Goal: Information Seeking & Learning: Check status

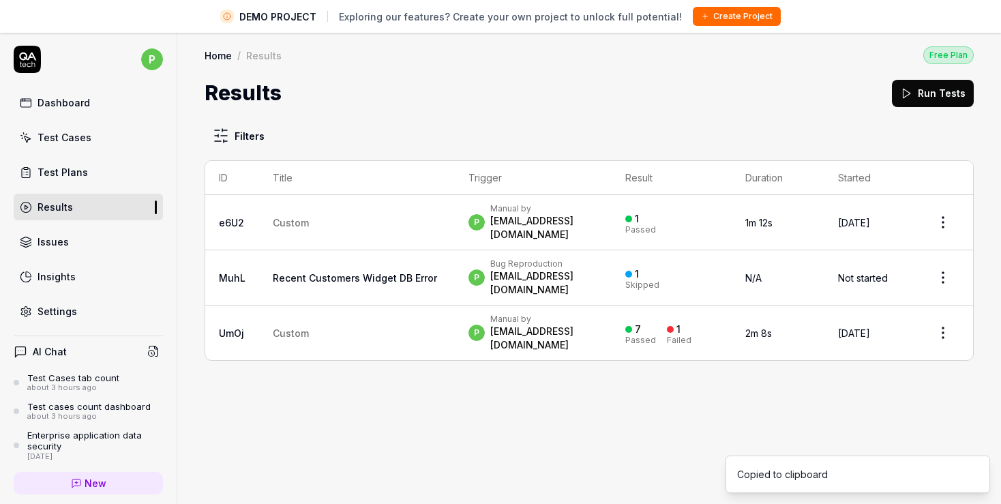
click at [241, 217] on link "e6U2" at bounding box center [231, 223] width 25 height 12
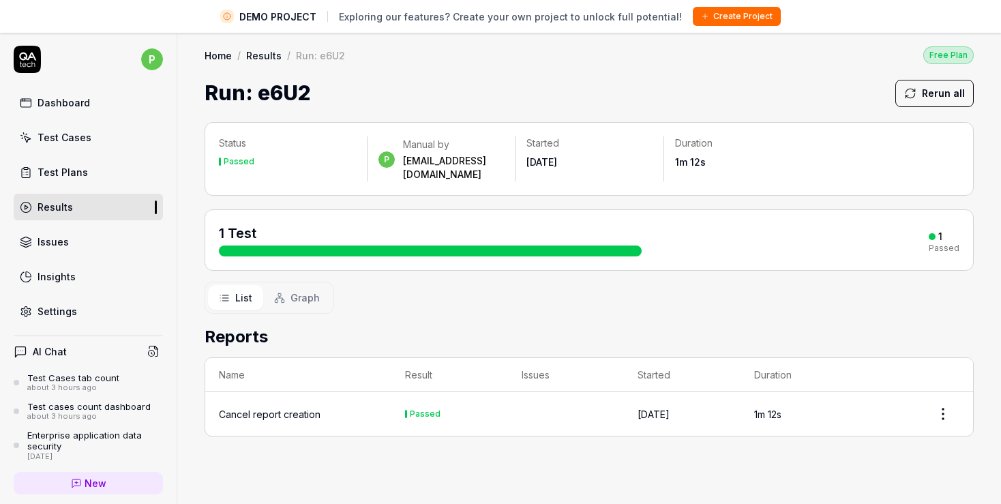
click at [79, 179] on link "Test Plans" at bounding box center [88, 172] width 149 height 27
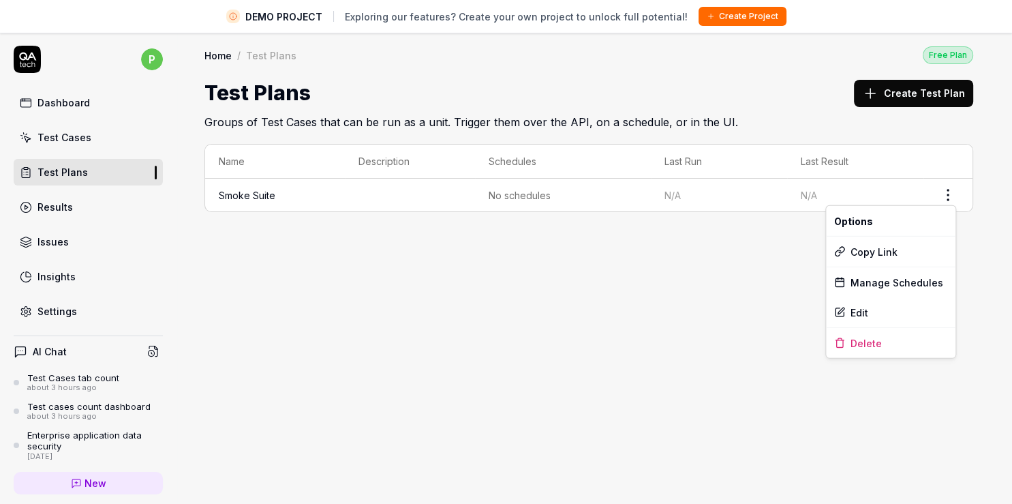
click at [952, 196] on html "DEMO PROJECT Exploring our features? Create your own project to unlock full pot…" at bounding box center [506, 268] width 1012 height 536
click at [901, 282] on div "Manage Schedules" at bounding box center [891, 282] width 130 height 30
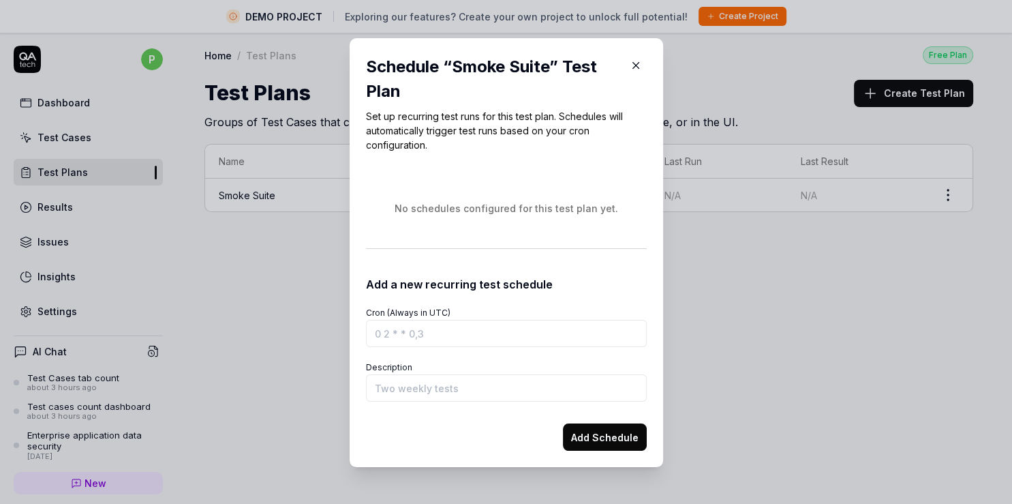
click at [446, 343] on input "Cron (Always in UTC)" at bounding box center [506, 333] width 281 height 27
click at [630, 66] on icon "button" at bounding box center [636, 65] width 12 height 12
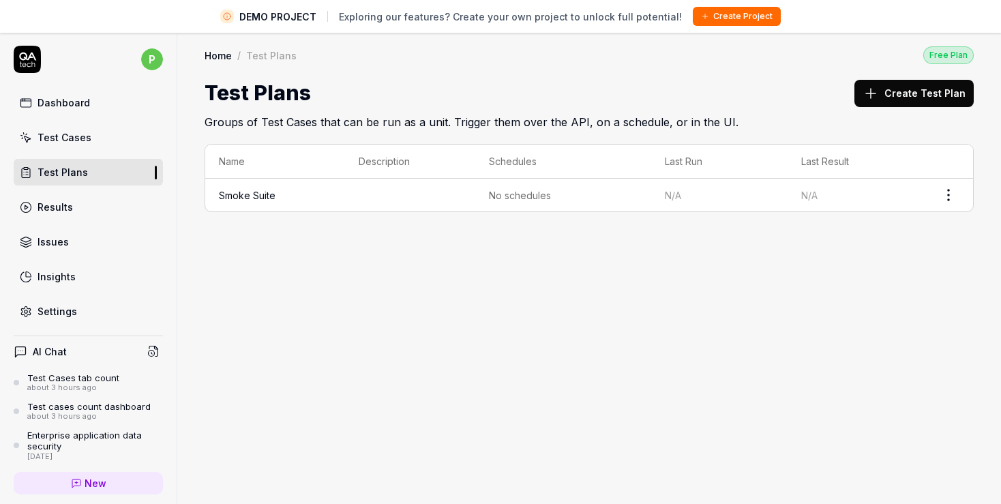
click at [64, 170] on div "Test Plans" at bounding box center [62, 172] width 50 height 14
click at [63, 206] on div "Results" at bounding box center [54, 207] width 35 height 14
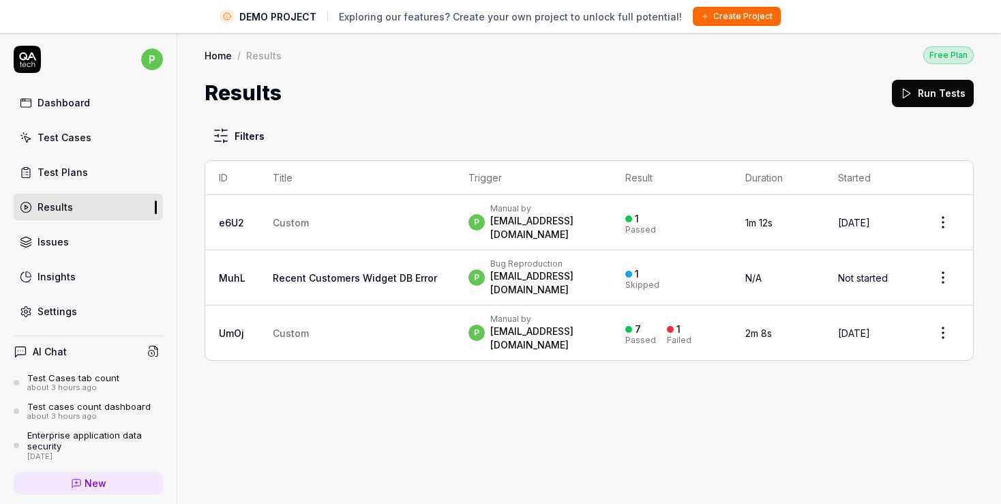
click at [233, 217] on link "e6U2" at bounding box center [231, 223] width 25 height 12
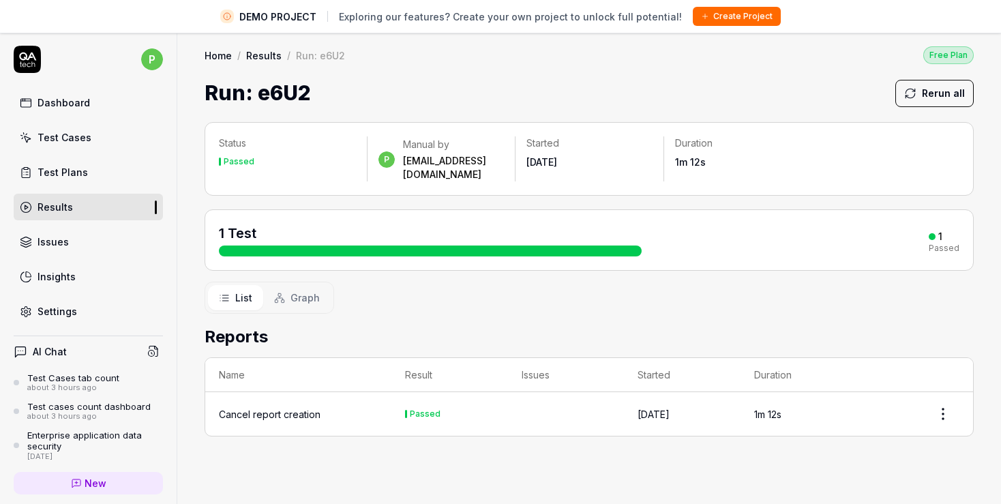
click at [297, 392] on td "Cancel report creation" at bounding box center [298, 414] width 186 height 44
click at [250, 407] on div "Cancel report creation" at bounding box center [270, 414] width 102 height 14
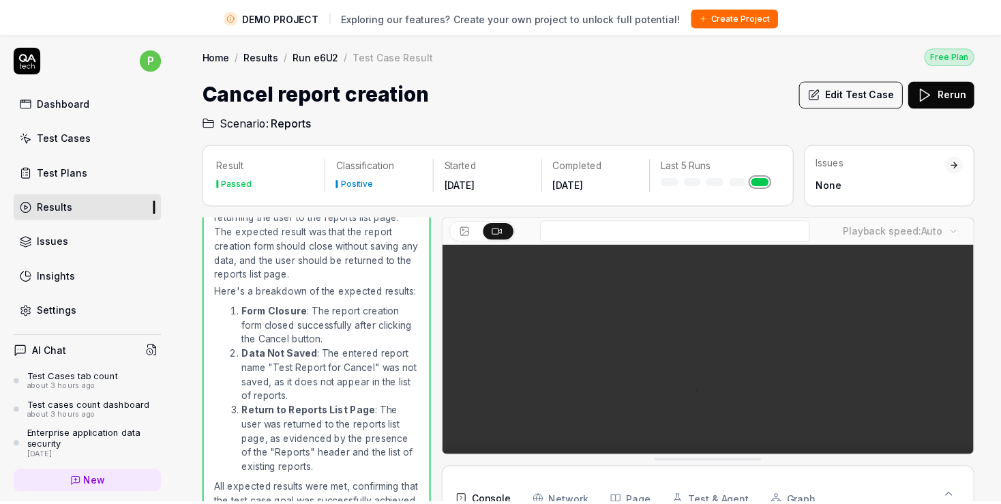
scroll to position [55, 0]
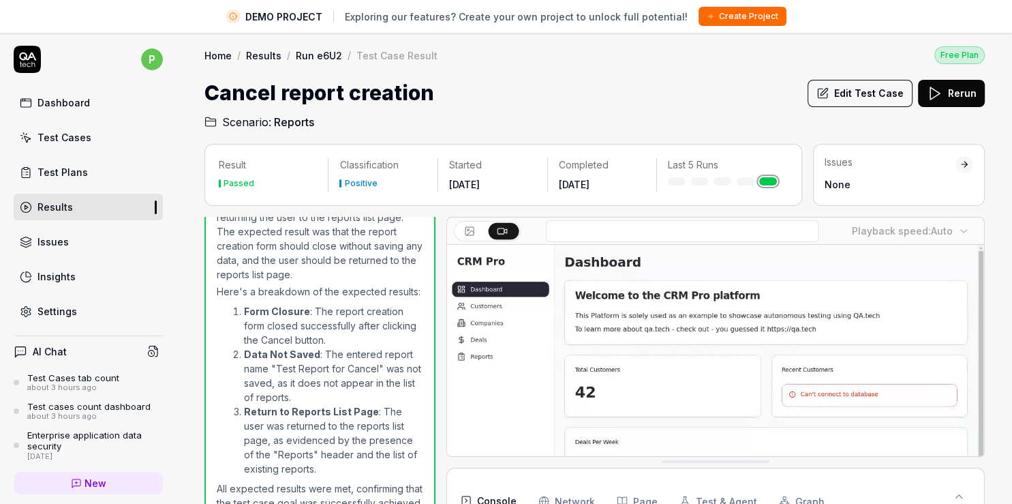
click at [945, 230] on body "DEMO PROJECT Exploring our features? Create your own project to unlock full pot…" at bounding box center [506, 268] width 1012 height 536
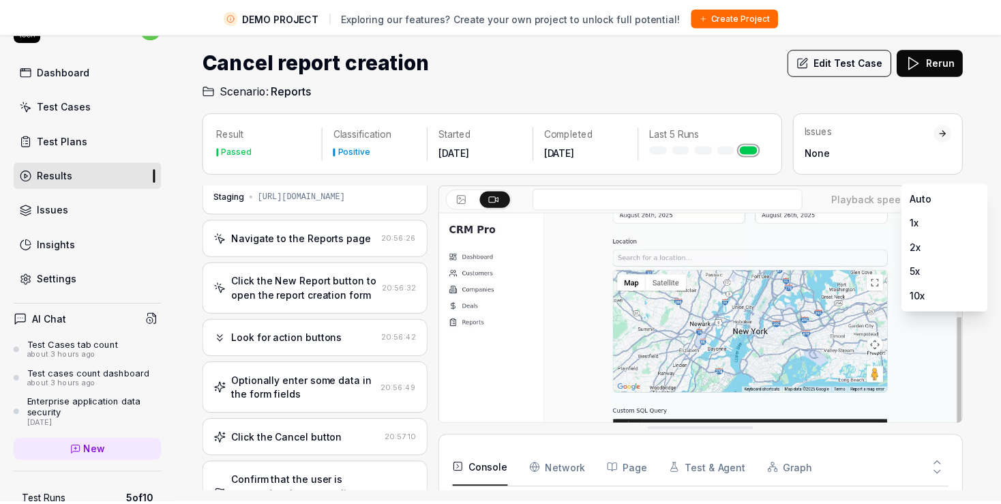
scroll to position [56, 0]
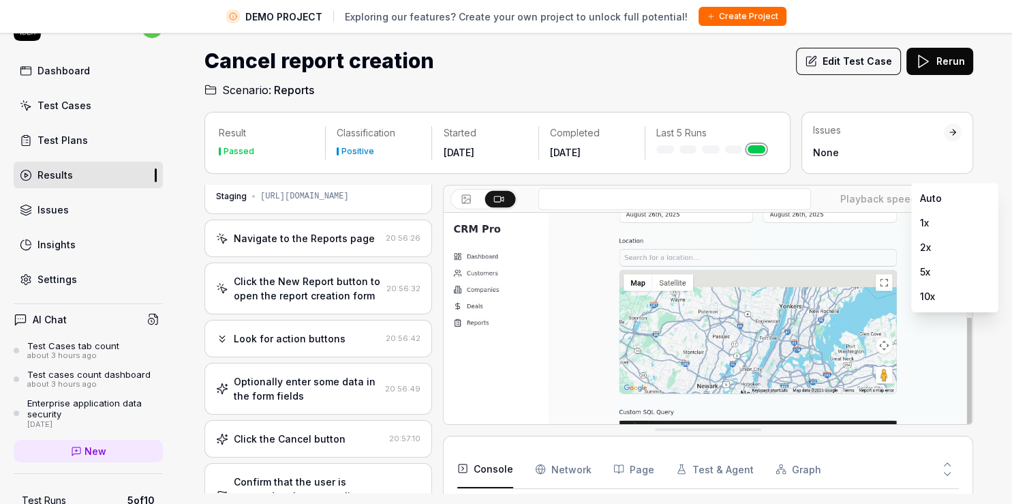
click at [875, 198] on html "DEMO PROJECT Exploring our features? Create your own project to unlock full pot…" at bounding box center [506, 236] width 1012 height 536
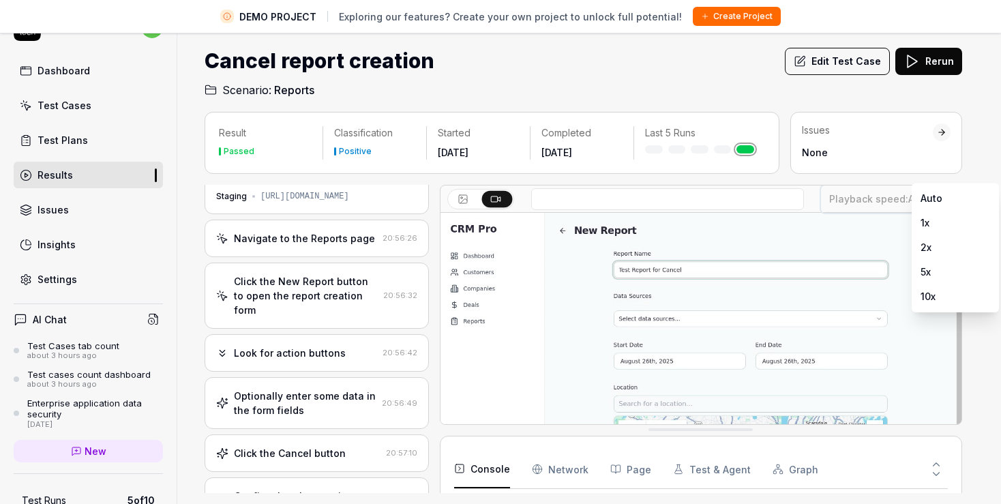
click at [819, 181] on html "DEMO PROJECT Exploring our features? Create your own project to unlock full pot…" at bounding box center [500, 236] width 1001 height 536
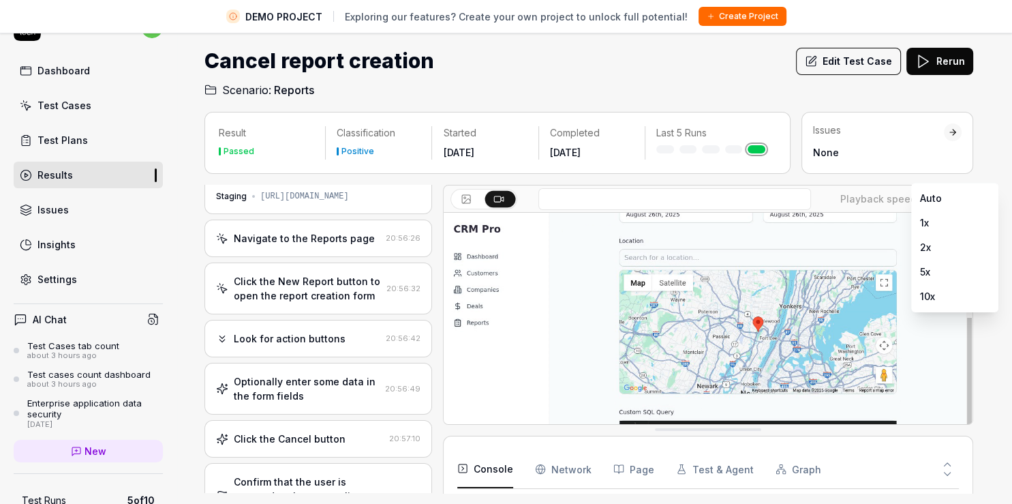
click at [907, 200] on html "DEMO PROJECT Exploring our features? Create your own project to unlock full pot…" at bounding box center [506, 236] width 1012 height 536
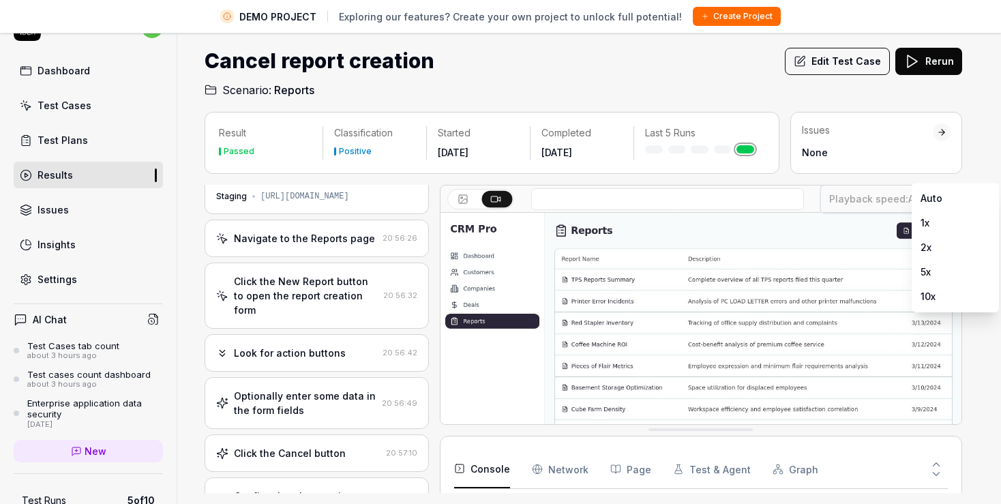
click at [907, 200] on html "DEMO PROJECT Exploring our features? Create your own project to unlock full pot…" at bounding box center [500, 236] width 1001 height 536
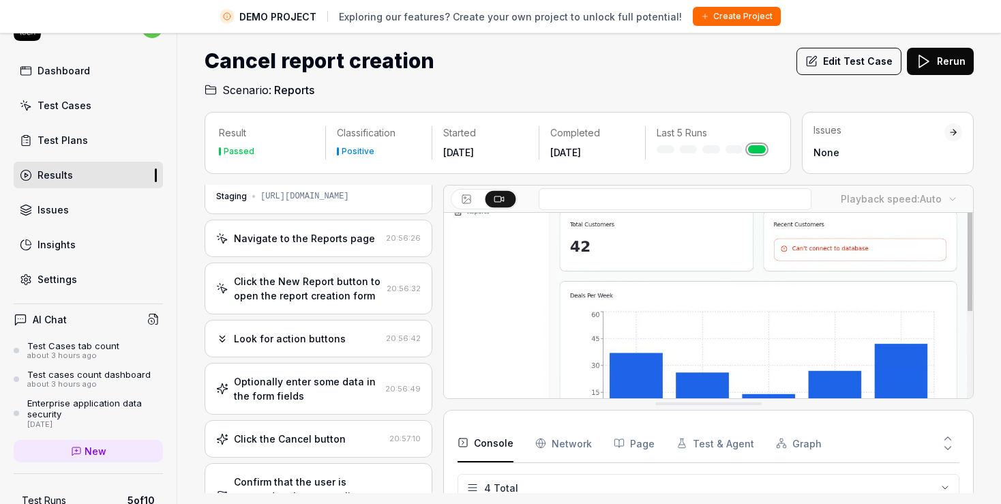
scroll to position [0, 0]
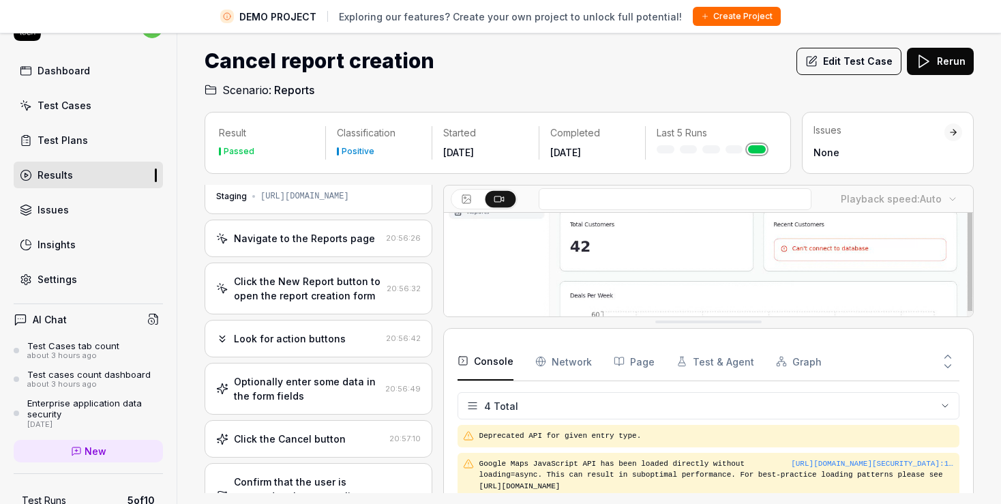
drag, startPoint x: 710, startPoint y: 427, endPoint x: 713, endPoint y: 318, distance: 109.1
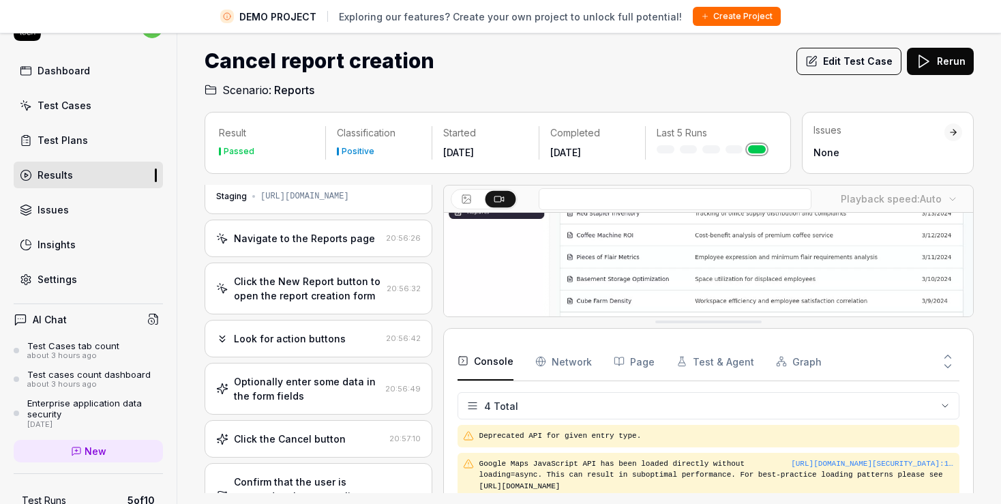
click at [713, 317] on div "Playback speed: Auto" at bounding box center [708, 251] width 530 height 132
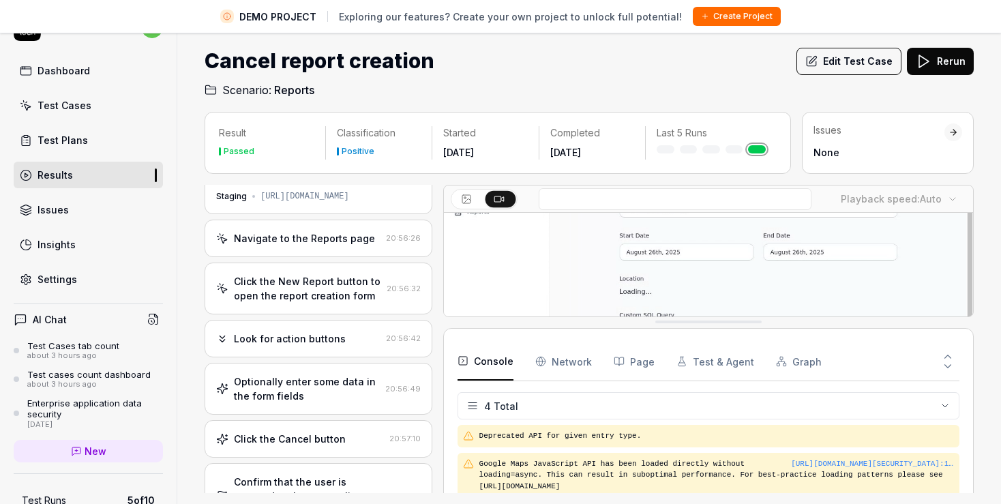
click at [579, 365] on Requests "Network" at bounding box center [563, 361] width 57 height 38
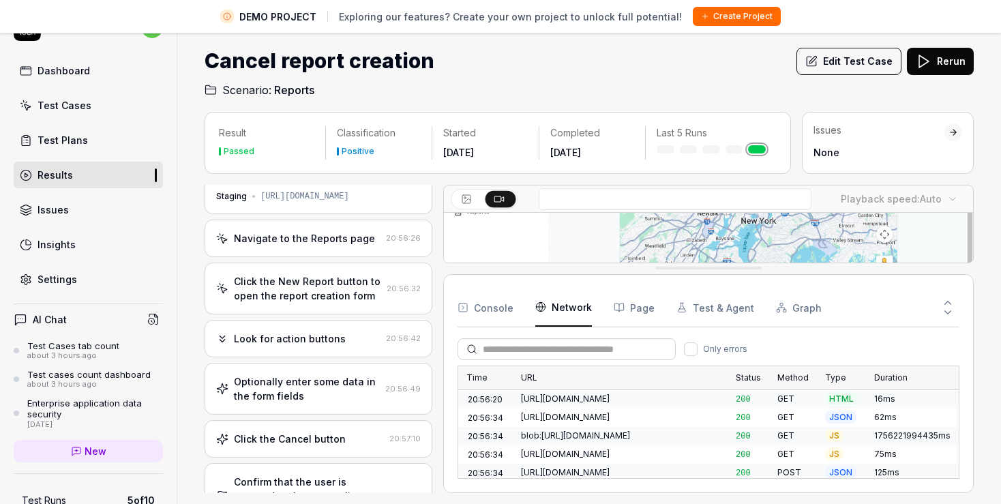
drag, startPoint x: 667, startPoint y: 323, endPoint x: 667, endPoint y: 269, distance: 53.9
click at [667, 263] on div "Playback speed: Auto" at bounding box center [708, 224] width 530 height 78
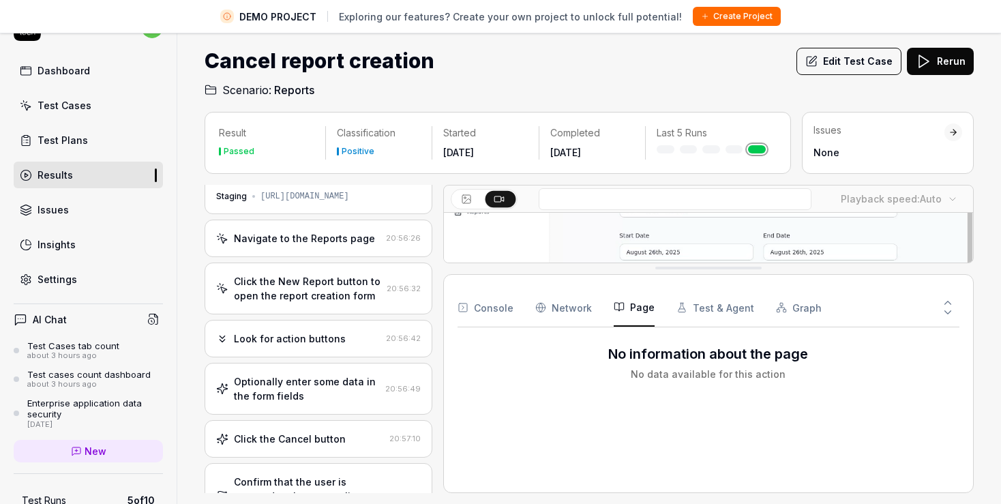
click at [636, 304] on button "Page" at bounding box center [634, 307] width 41 height 38
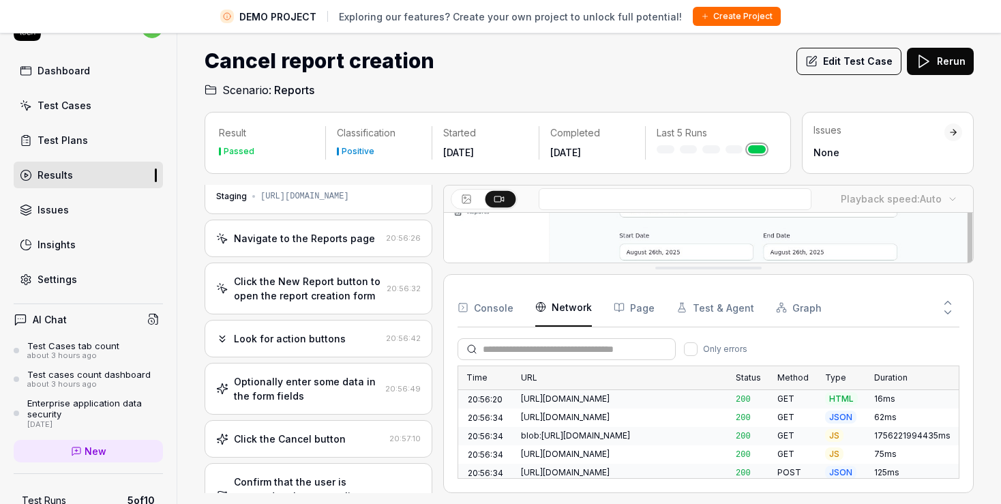
click at [557, 311] on Requests "Network" at bounding box center [563, 307] width 57 height 38
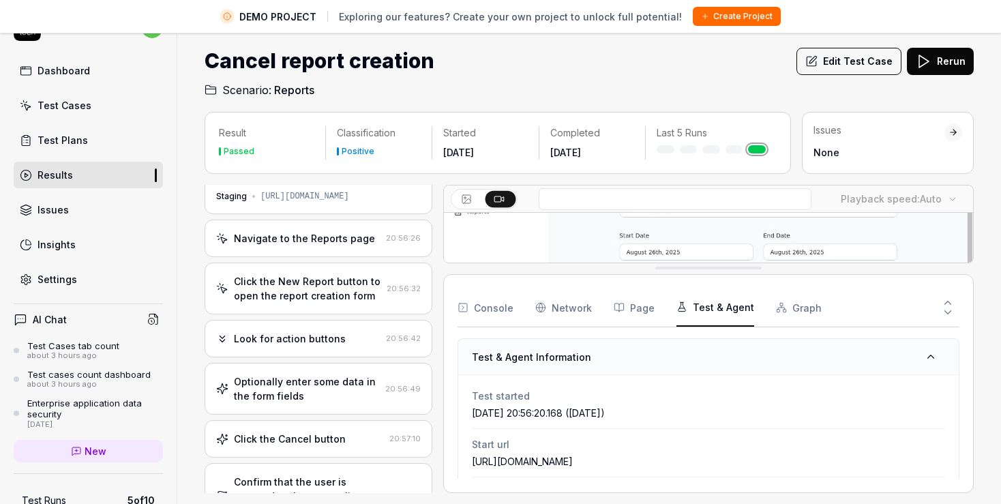
click at [708, 309] on button "Test & Agent" at bounding box center [715, 307] width 78 height 38
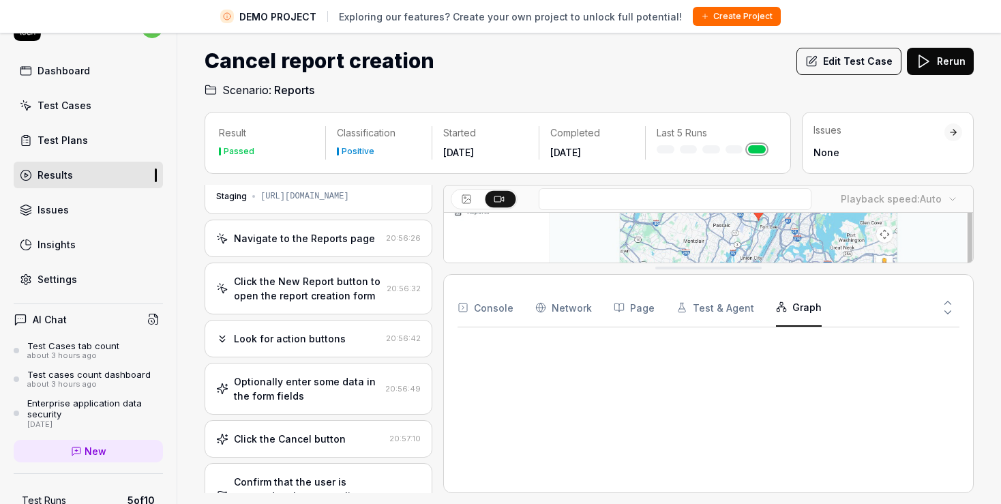
click at [800, 299] on button "Graph" at bounding box center [799, 307] width 46 height 38
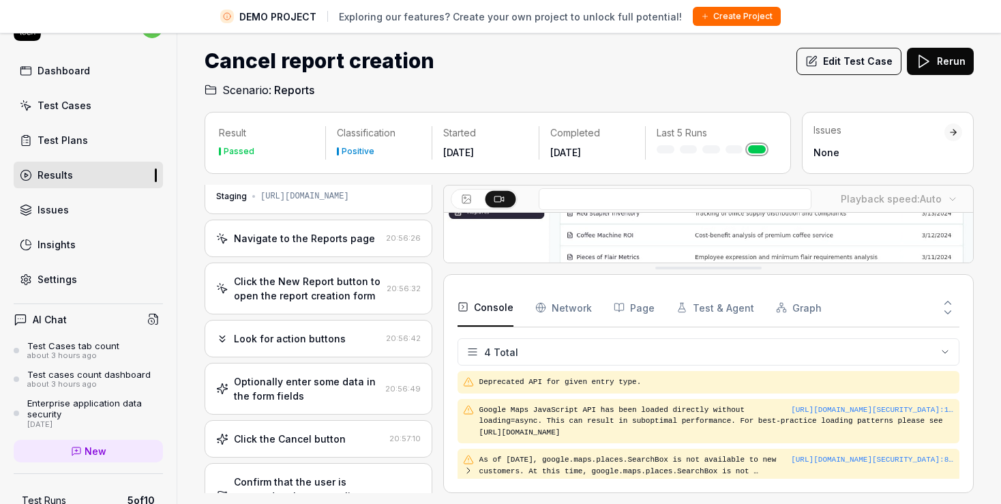
click at [459, 304] on rect "button" at bounding box center [463, 307] width 8 height 8
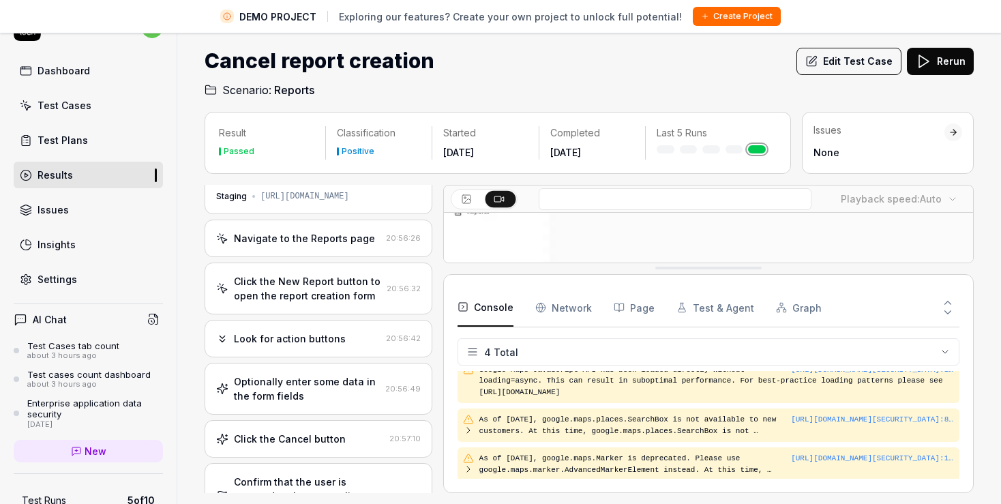
scroll to position [41, 0]
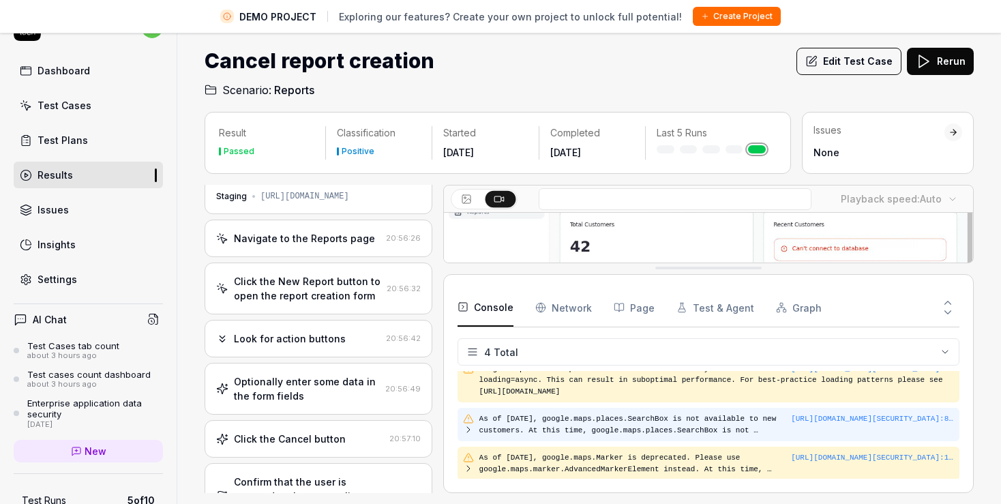
click at [470, 430] on icon at bounding box center [468, 429] width 11 height 11
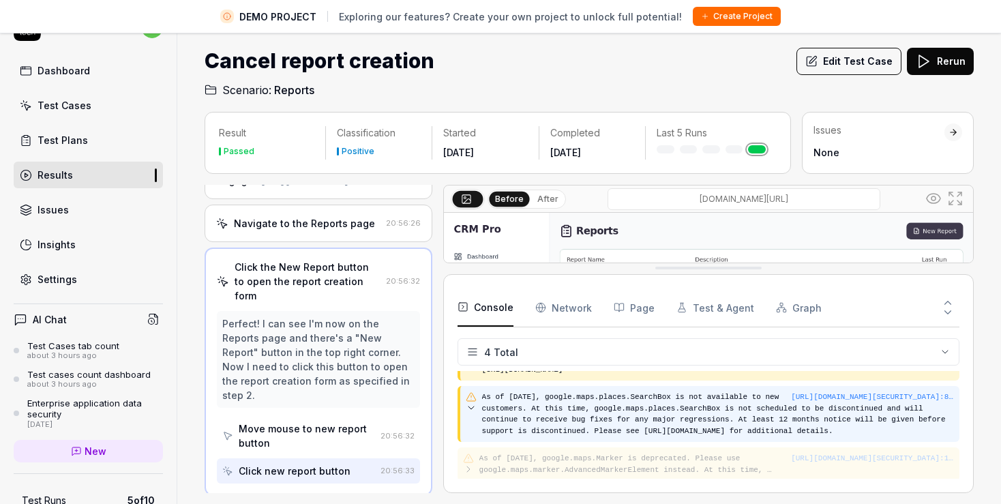
scroll to position [44, 0]
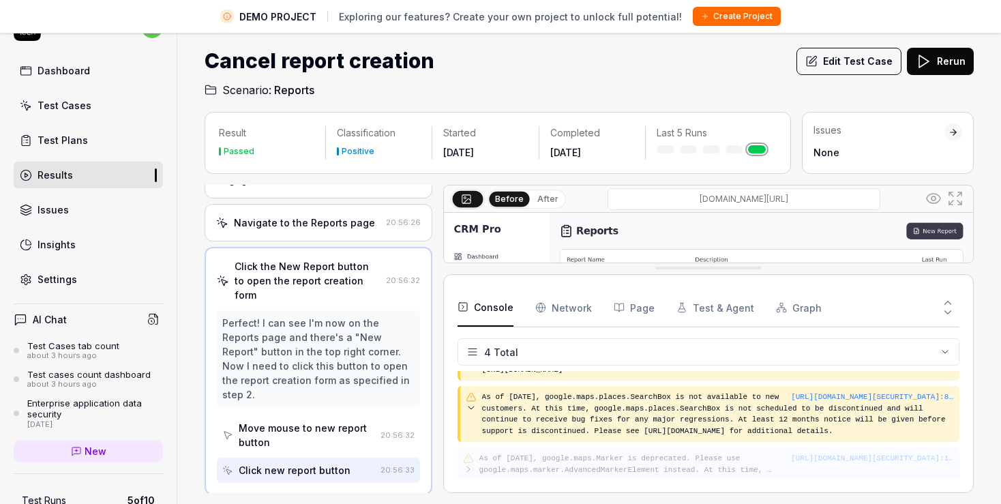
click at [467, 466] on icon at bounding box center [468, 469] width 11 height 11
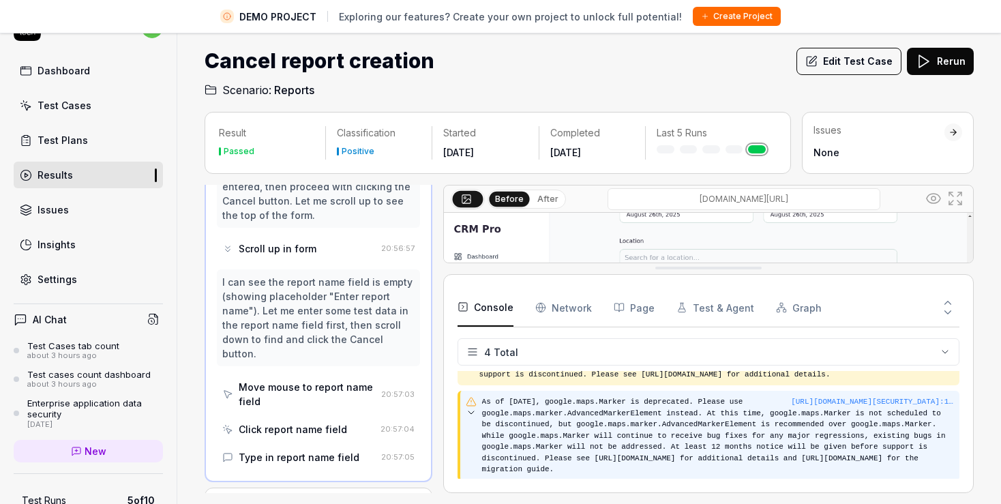
scroll to position [633, 0]
click at [474, 408] on icon at bounding box center [471, 412] width 11 height 11
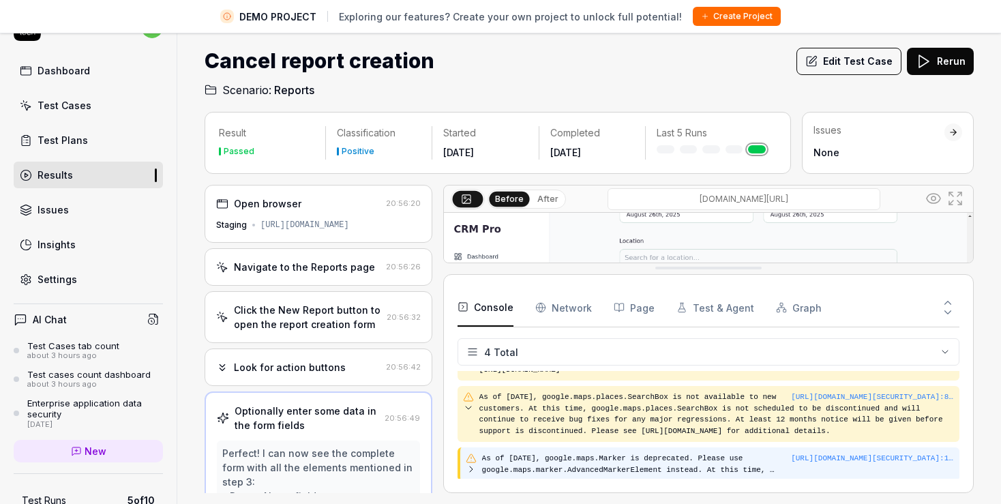
scroll to position [0, 0]
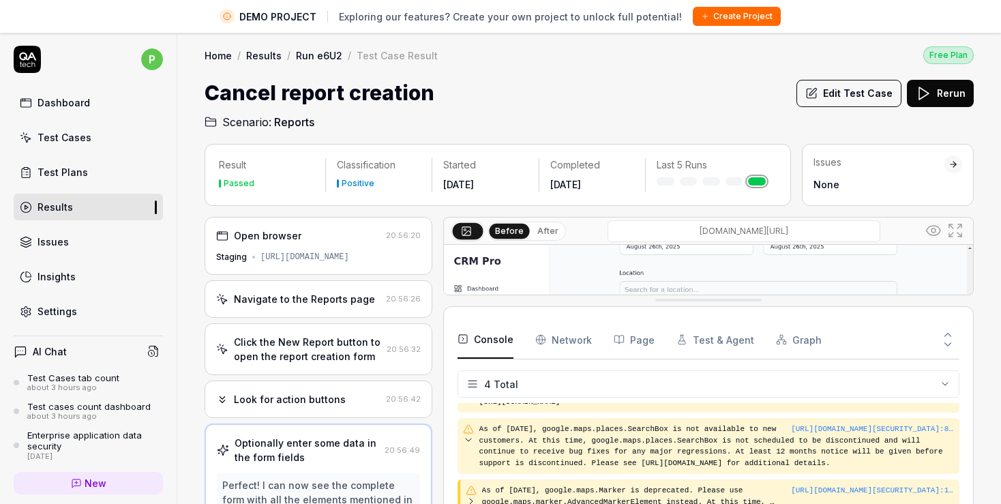
click at [64, 138] on div "Test Cases" at bounding box center [64, 137] width 54 height 14
click at [80, 105] on div "Dashboard" at bounding box center [63, 102] width 52 height 14
